Goal: Task Accomplishment & Management: Complete application form

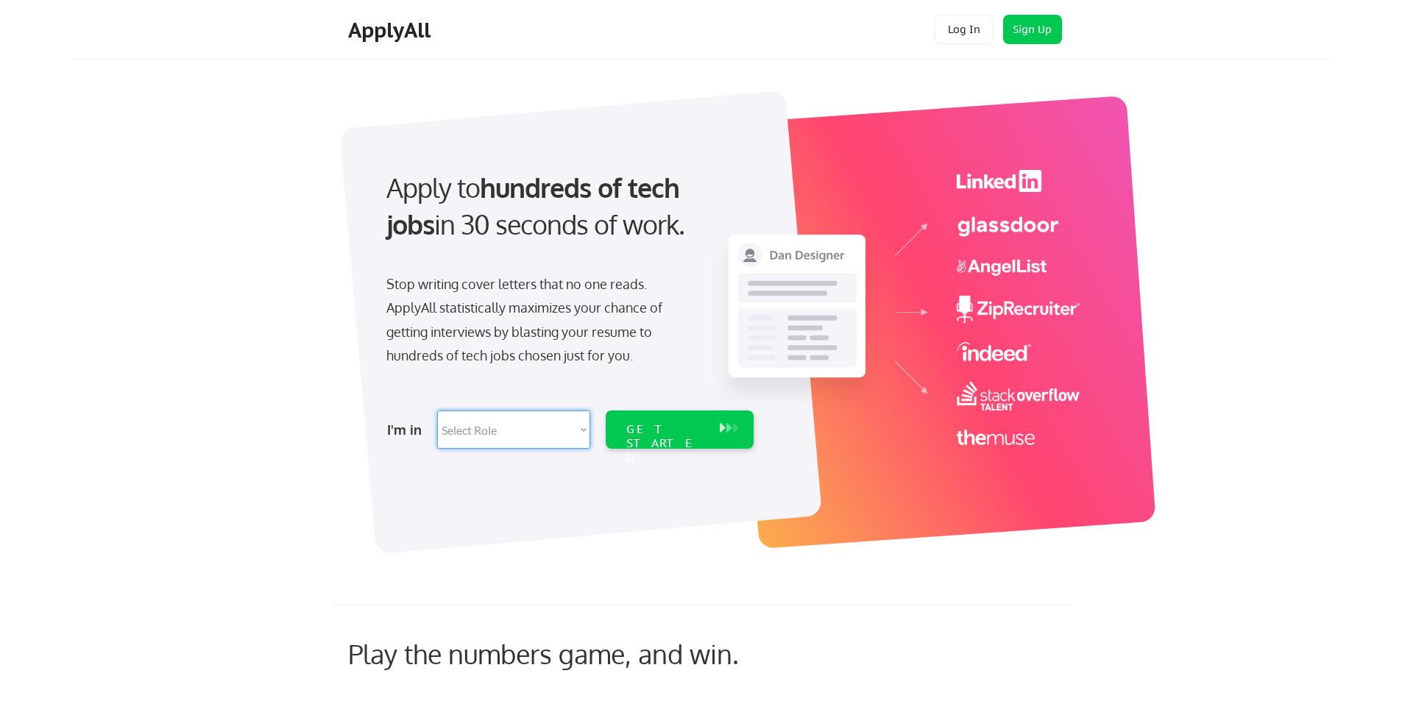
click at [539, 433] on select "Select Role Software Engineering Product Management Customer Success Sales UI/U…" at bounding box center [513, 430] width 153 height 38
select select ""tech_finance_biz_ops_cos""
click at [437, 411] on select "Select Role Software Engineering Product Management Customer Success Sales UI/U…" at bounding box center [513, 430] width 153 height 38
select select ""tech_finance_biz_ops_cos""
click at [640, 436] on div "GET STARTED" at bounding box center [665, 443] width 79 height 43
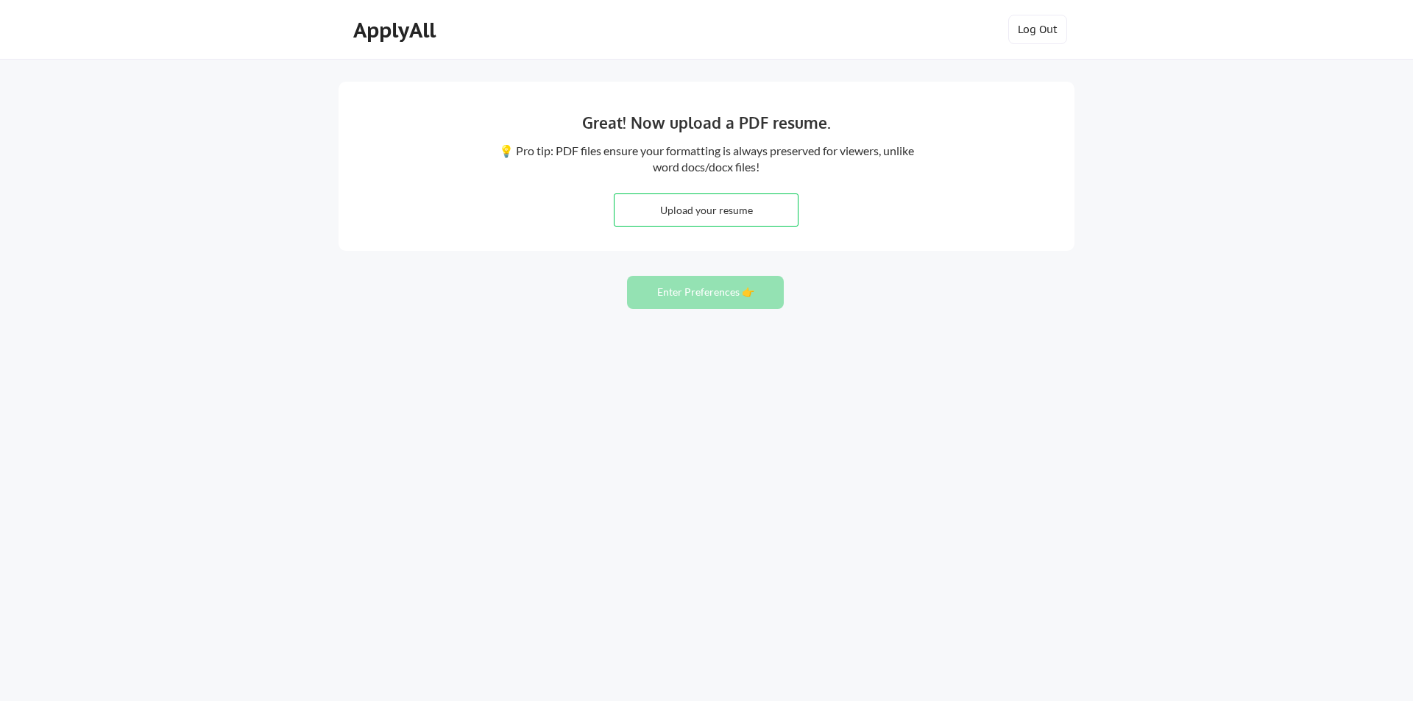
click at [739, 208] on input "file" at bounding box center [705, 210] width 183 height 32
type input "C:\fakepath\Divya Anand Resume.doc"
click at [751, 299] on button "Enter Preferences 👉" at bounding box center [705, 292] width 157 height 33
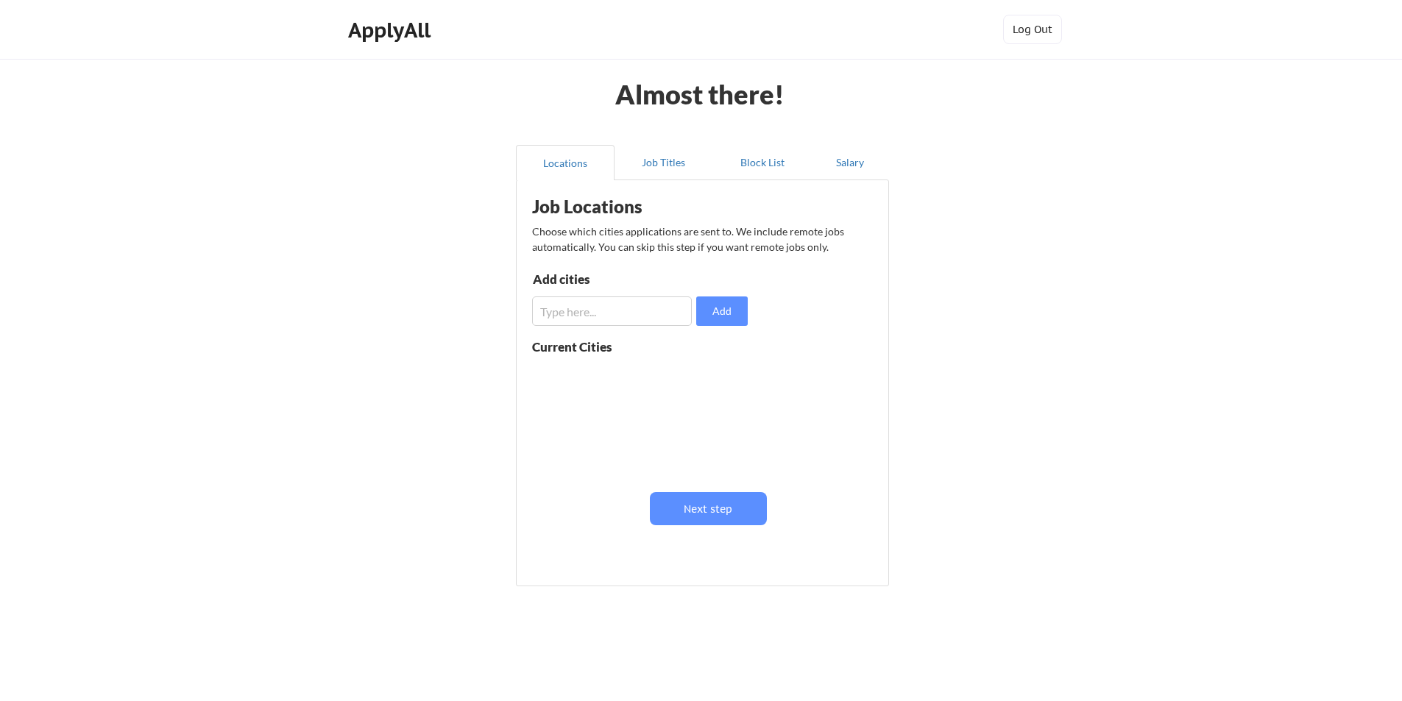
click at [671, 313] on input "input" at bounding box center [612, 311] width 160 height 29
type input "[GEOGRAPHIC_DATA]"
click at [713, 322] on button "Add" at bounding box center [722, 311] width 52 height 29
click at [701, 502] on button "Next step" at bounding box center [708, 508] width 117 height 33
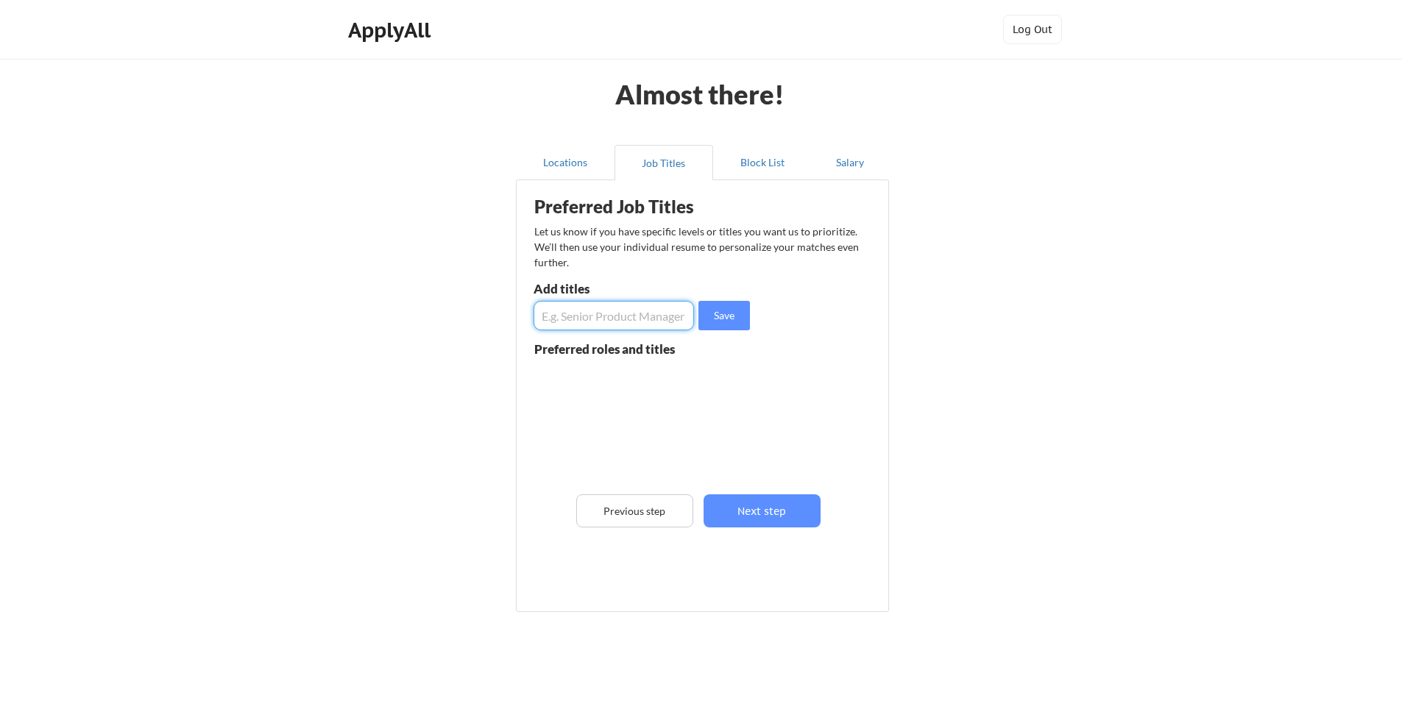
click at [656, 316] on input "input" at bounding box center [614, 315] width 160 height 29
type input "Business Transformation Manager"
click at [716, 327] on button "Save" at bounding box center [724, 315] width 52 height 29
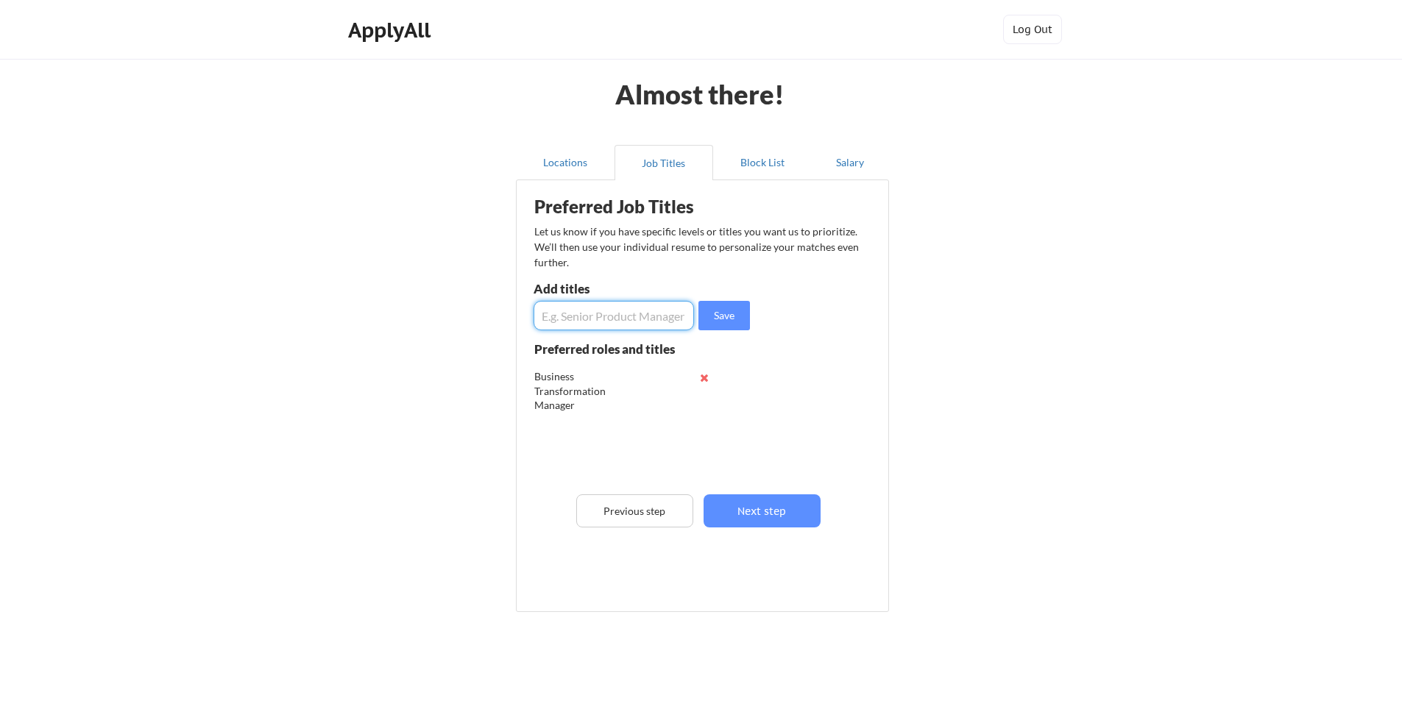
click at [581, 321] on input "input" at bounding box center [614, 315] width 160 height 29
type input "Process Excellence Manager"
click at [718, 313] on button "Save" at bounding box center [724, 315] width 52 height 29
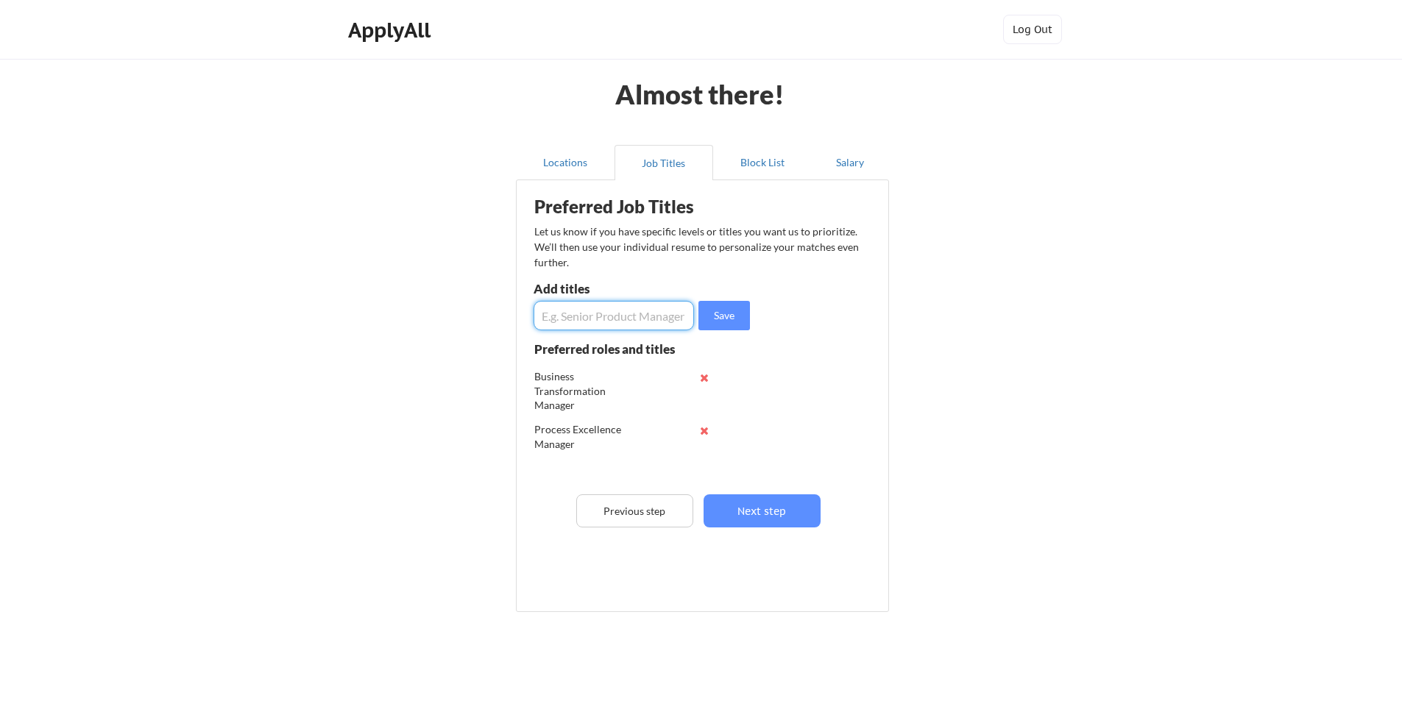
click at [654, 319] on input "input" at bounding box center [614, 315] width 160 height 29
type input "Head of Operations"
click at [722, 327] on button "Save" at bounding box center [724, 315] width 52 height 29
click at [645, 324] on input "input" at bounding box center [614, 315] width 160 height 29
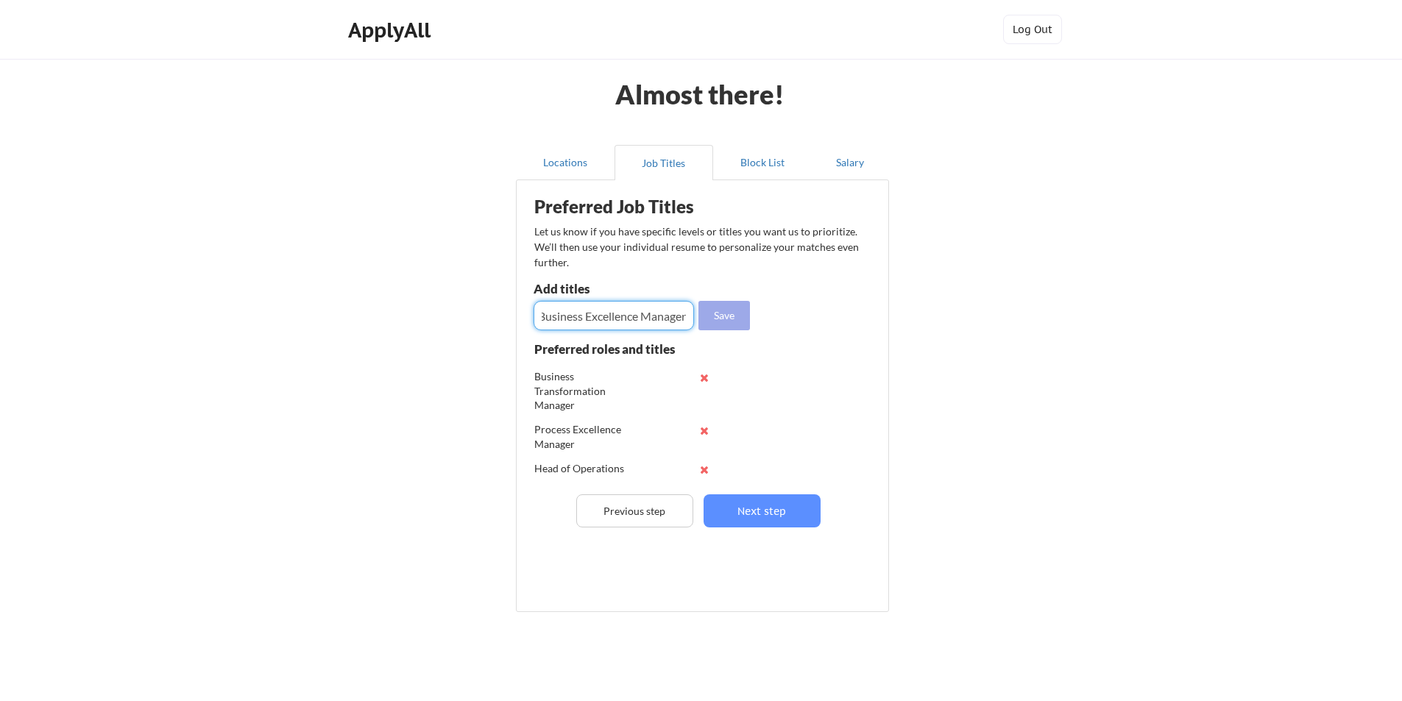
type input "Business Excellence Manager"
click at [734, 323] on button "Save" at bounding box center [724, 315] width 52 height 29
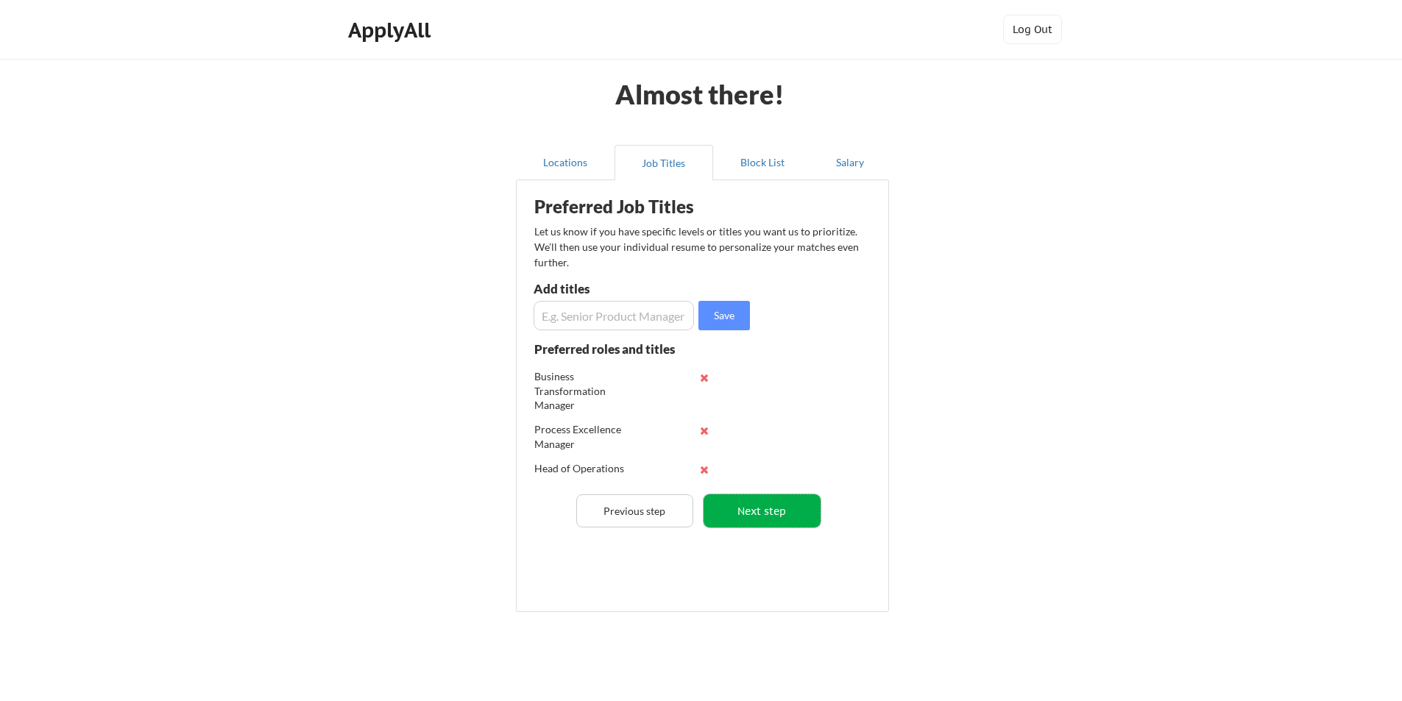
click at [741, 499] on button "Next step" at bounding box center [761, 511] width 117 height 33
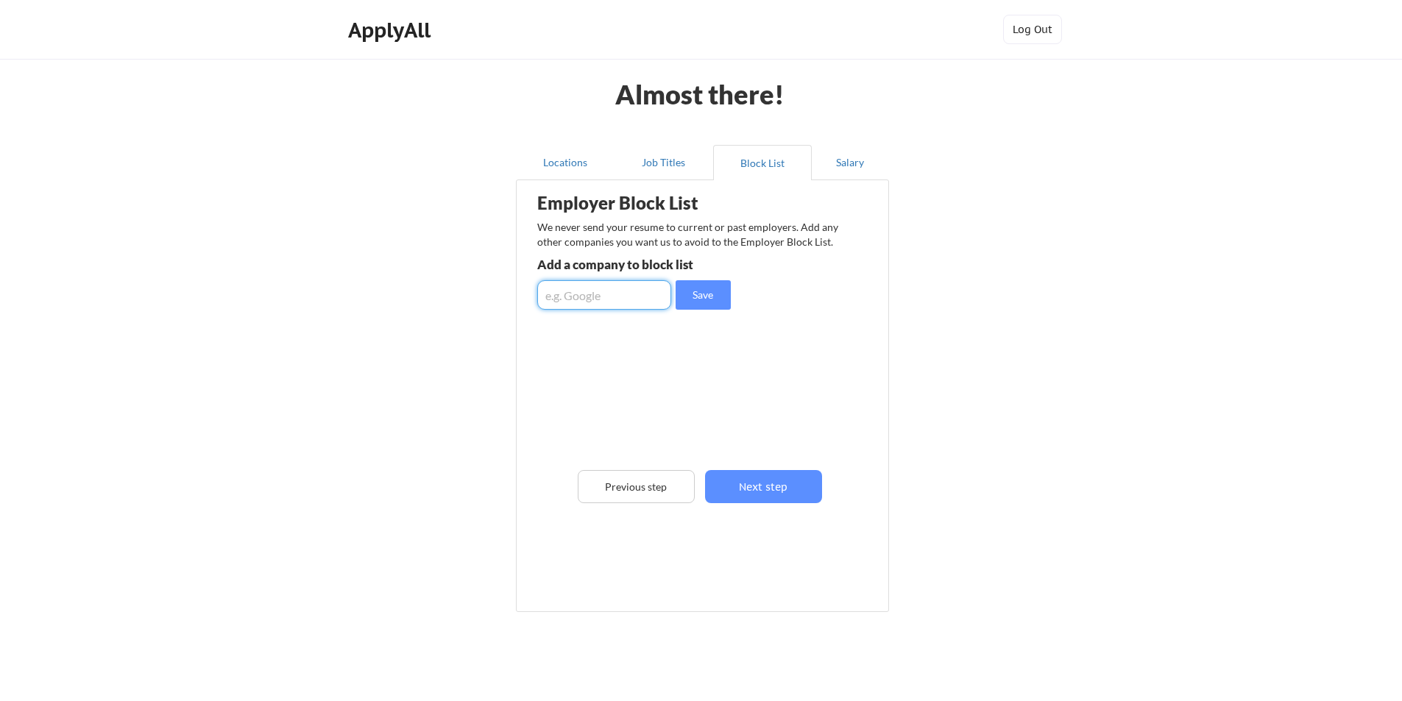
click at [633, 283] on input "input" at bounding box center [604, 294] width 134 height 29
click at [765, 487] on button "Next step" at bounding box center [763, 486] width 117 height 33
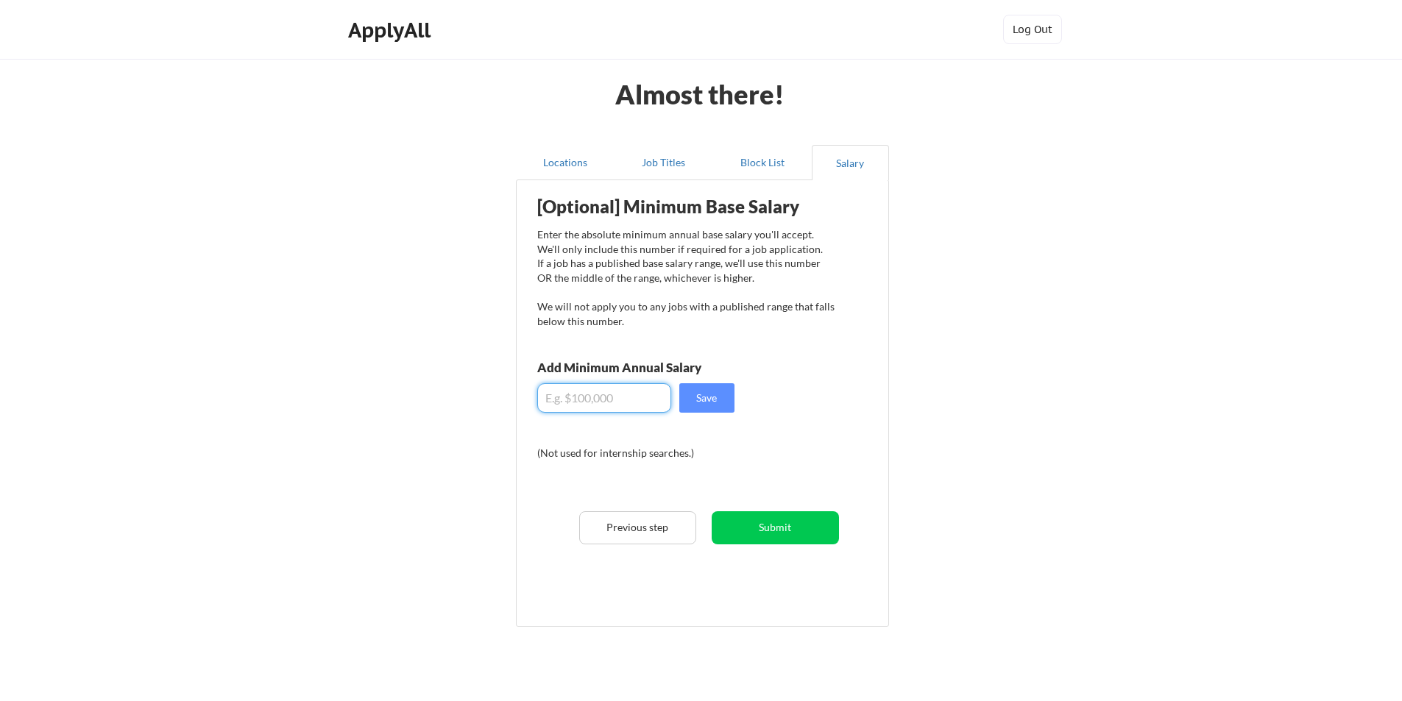
click at [639, 392] on input "input" at bounding box center [604, 397] width 134 height 29
click at [632, 391] on input "input" at bounding box center [604, 397] width 134 height 29
type input "$94,000"
click at [698, 403] on button "Save" at bounding box center [706, 397] width 55 height 29
click at [763, 533] on button "Submit" at bounding box center [775, 527] width 127 height 33
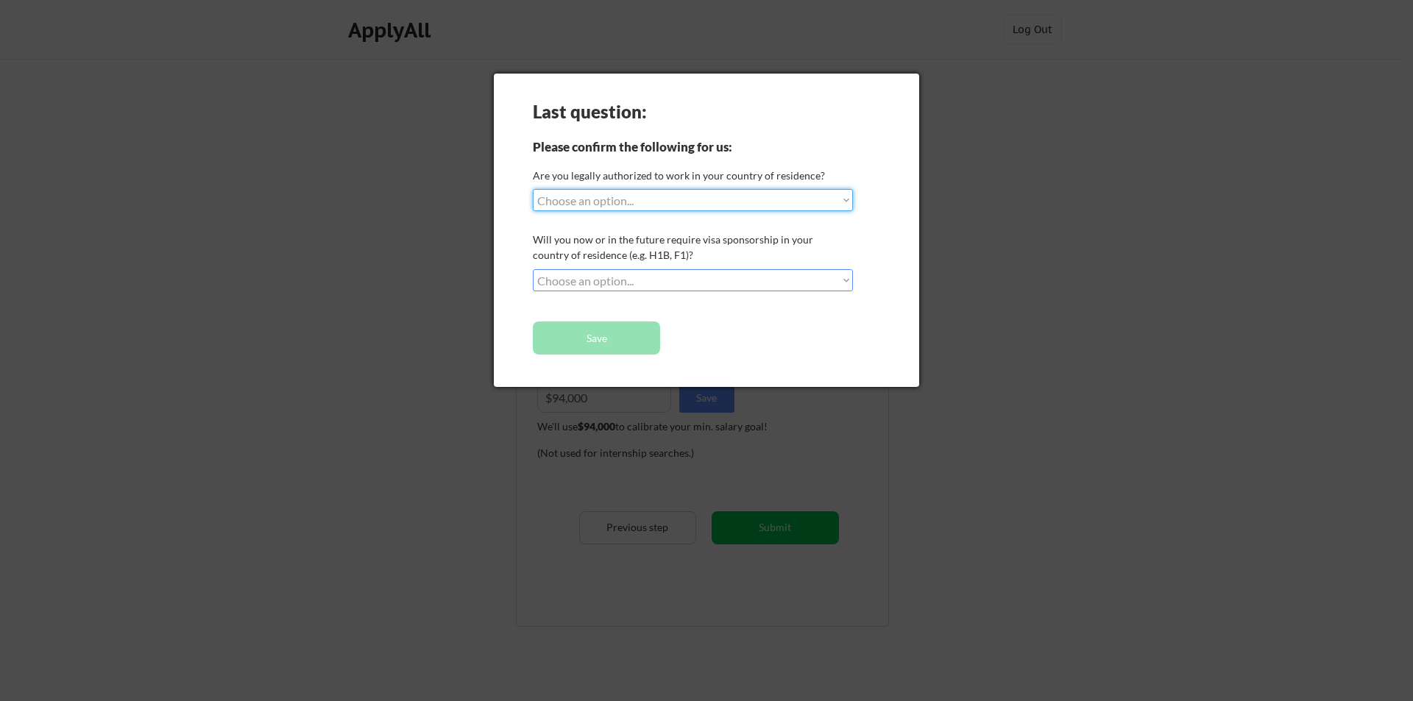
click at [732, 207] on select "Choose an option... Yes, I am a [DEMOGRAPHIC_DATA] Citizen Yes, I am a [DEMOGRA…" at bounding box center [693, 200] width 320 height 22
click at [989, 285] on div at bounding box center [706, 350] width 1413 height 701
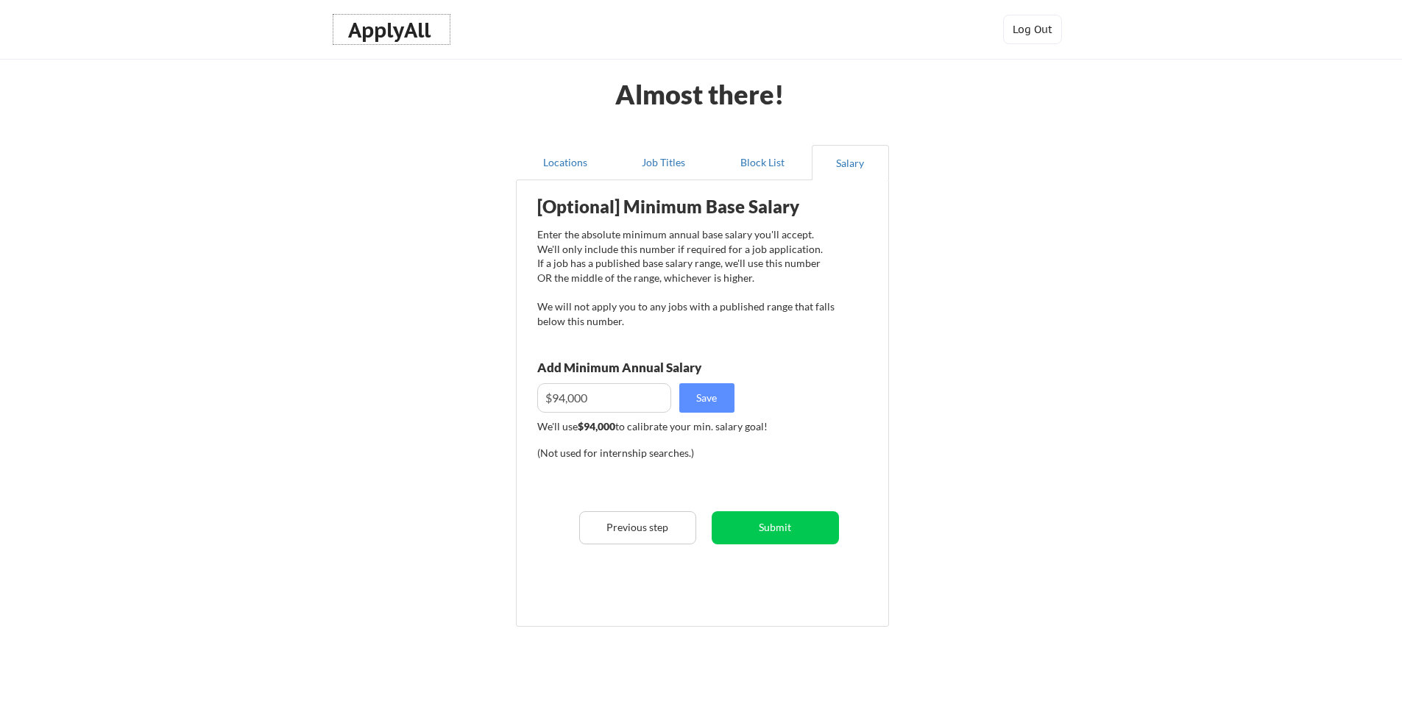
click at [401, 34] on div "ApplyAll" at bounding box center [391, 30] width 87 height 25
